Goal: Find specific page/section: Find specific page/section

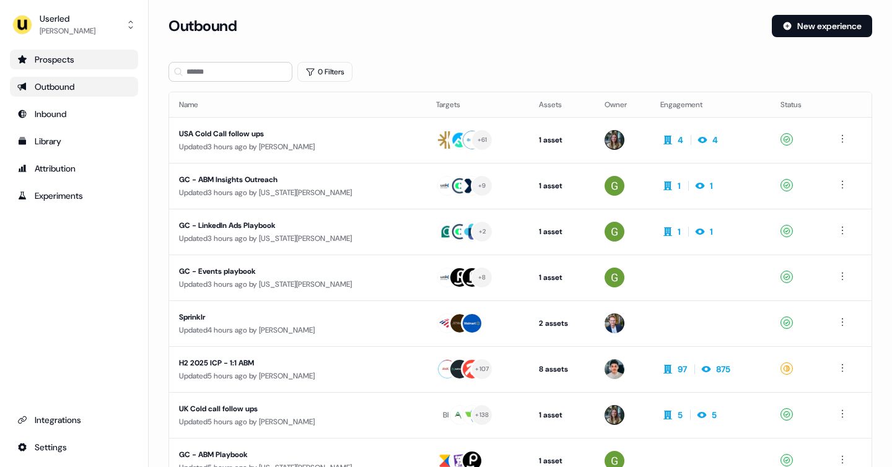
click at [82, 61] on div "Prospects" at bounding box center [73, 59] width 113 height 12
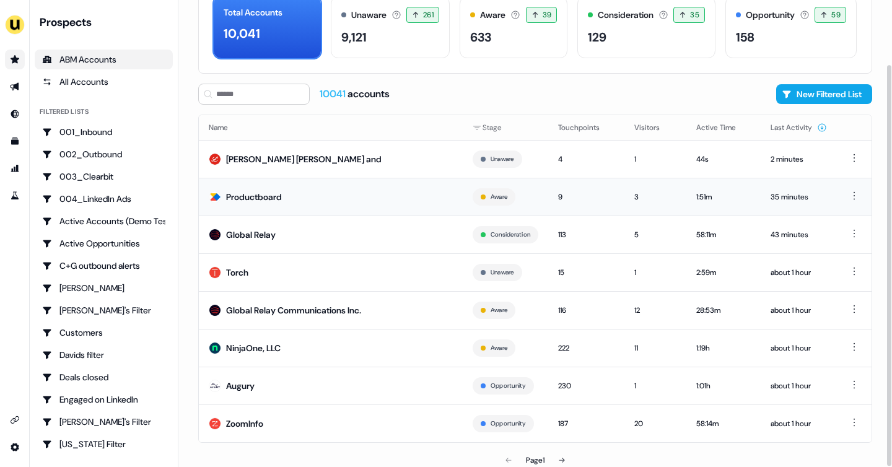
scroll to position [75, 0]
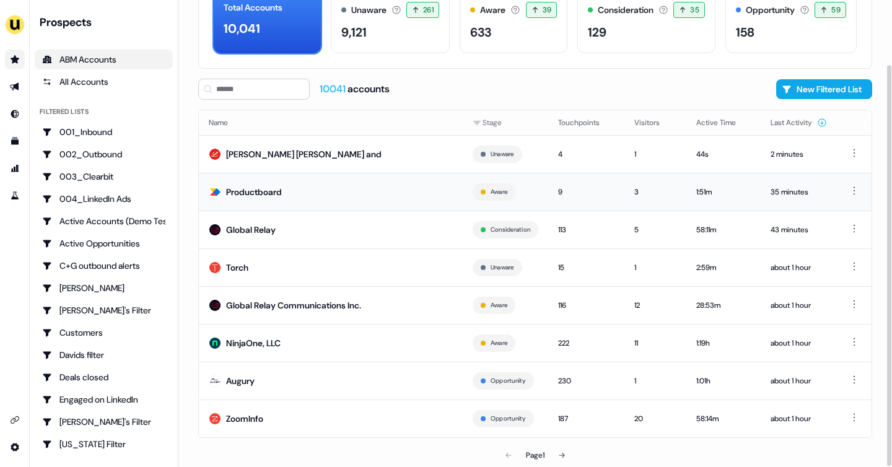
click at [278, 196] on div "Productboard" at bounding box center [254, 192] width 56 height 12
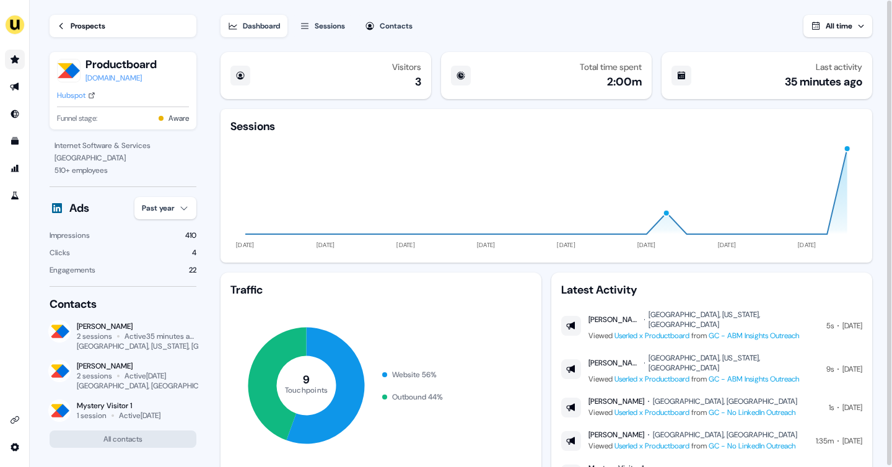
click at [96, 25] on div "Prospects" at bounding box center [88, 26] width 35 height 12
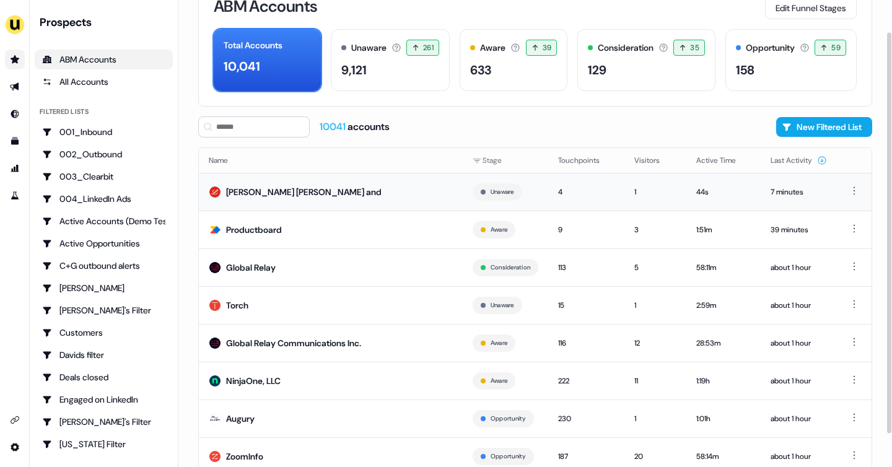
scroll to position [75, 0]
